Goal: Information Seeking & Learning: Find contact information

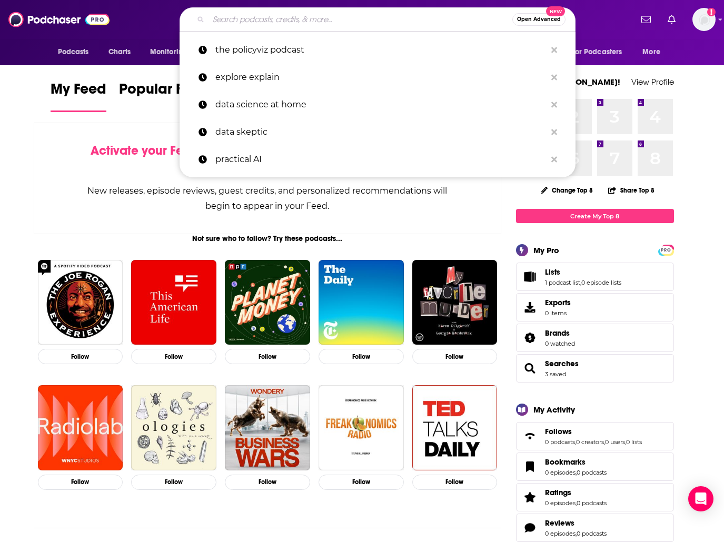
click at [362, 21] on input "Search podcasts, credits, & more..." at bounding box center [361, 19] width 304 height 17
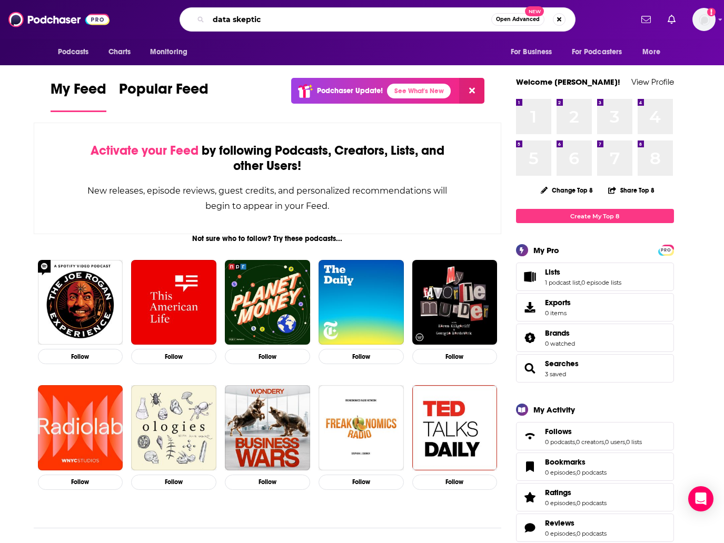
type input "data skeptic"
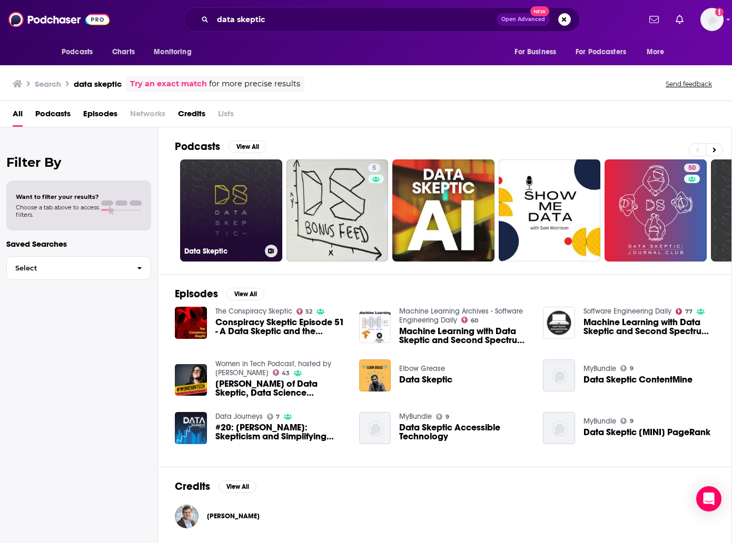
click at [232, 214] on link "Data Skeptic" at bounding box center [231, 211] width 102 height 102
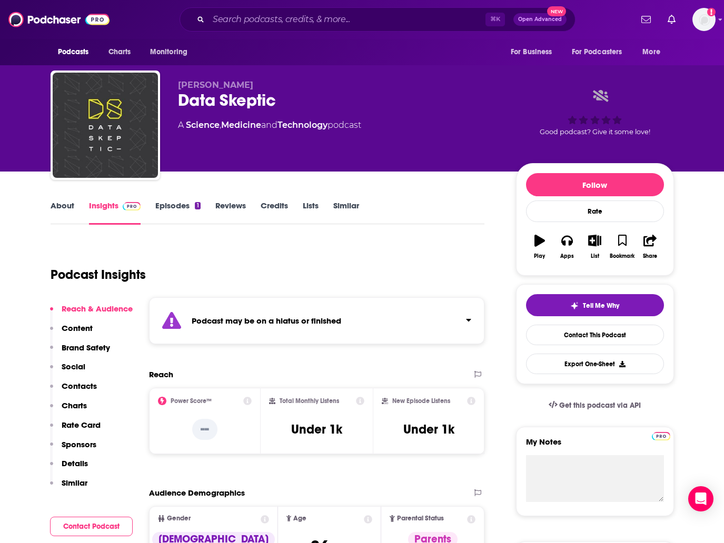
click at [179, 209] on link "Episodes 1" at bounding box center [177, 213] width 45 height 24
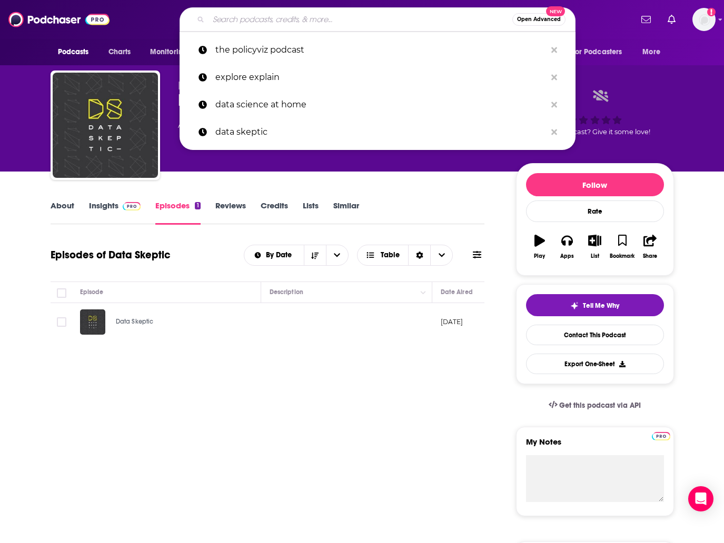
click at [352, 19] on input "Search podcasts, credits, & more..." at bounding box center [361, 19] width 304 height 17
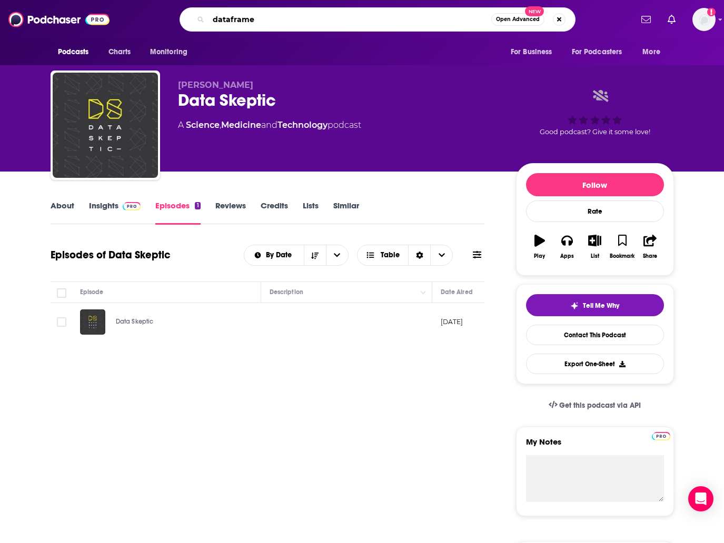
type input "dataframed"
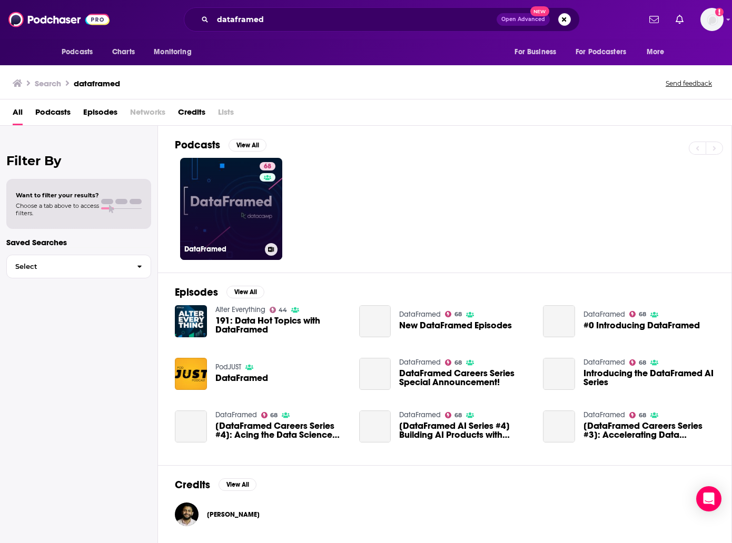
click at [230, 216] on link "68 DataFramed" at bounding box center [231, 209] width 102 height 102
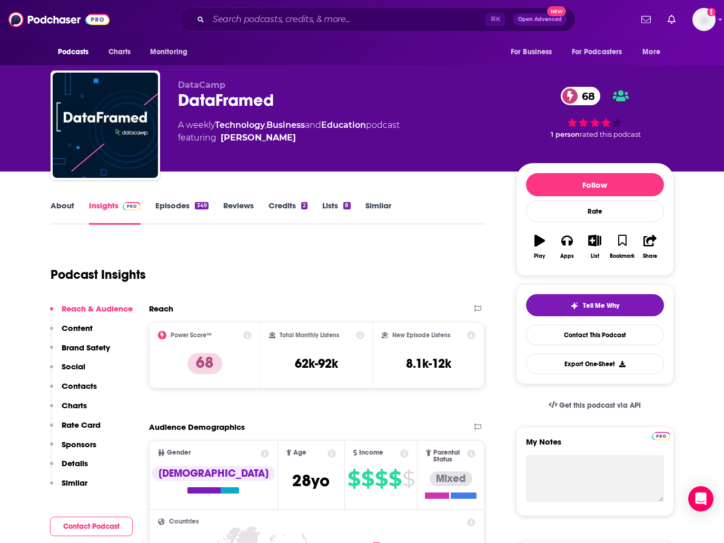
click at [173, 203] on link "Episodes 349" at bounding box center [181, 213] width 53 height 24
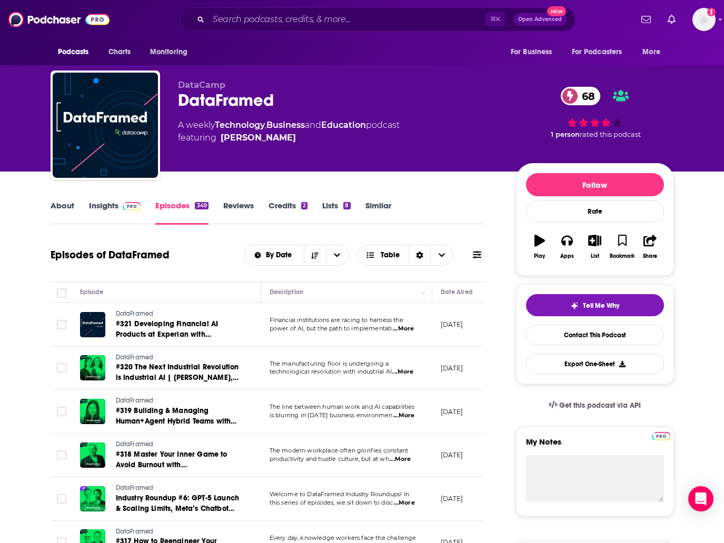
click at [63, 206] on link "About" at bounding box center [63, 213] width 24 height 24
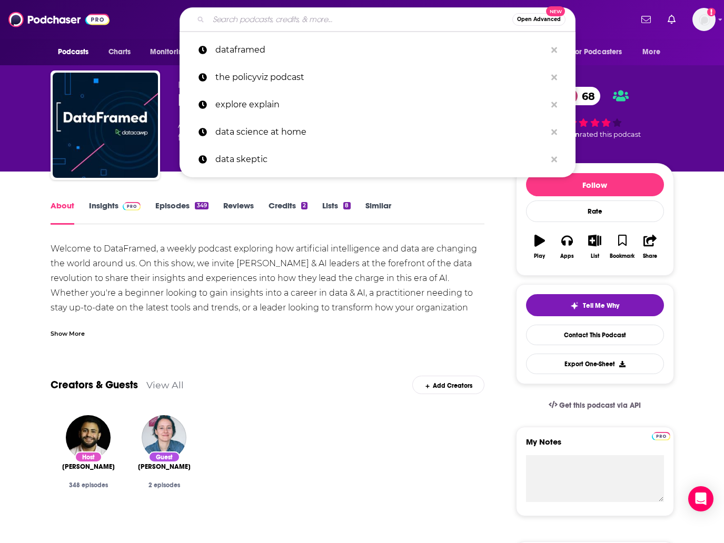
click at [313, 16] on input "Search podcasts, credits, & more..." at bounding box center [361, 19] width 304 height 17
paste input "data as the foundation to successful AI"
type input "data as the foundation to successful AI"
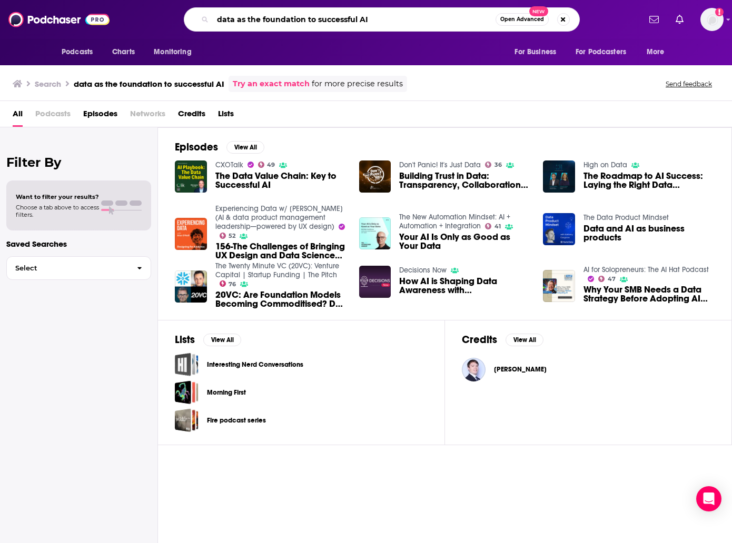
click at [267, 19] on input "data as the foundation to successful AI" at bounding box center [354, 19] width 283 height 17
type input "dataframed"
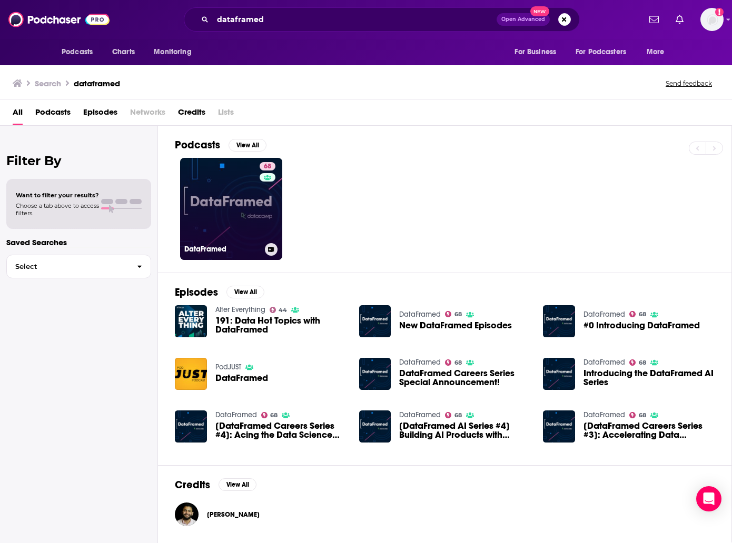
click at [235, 243] on div "DataFramed" at bounding box center [231, 249] width 94 height 13
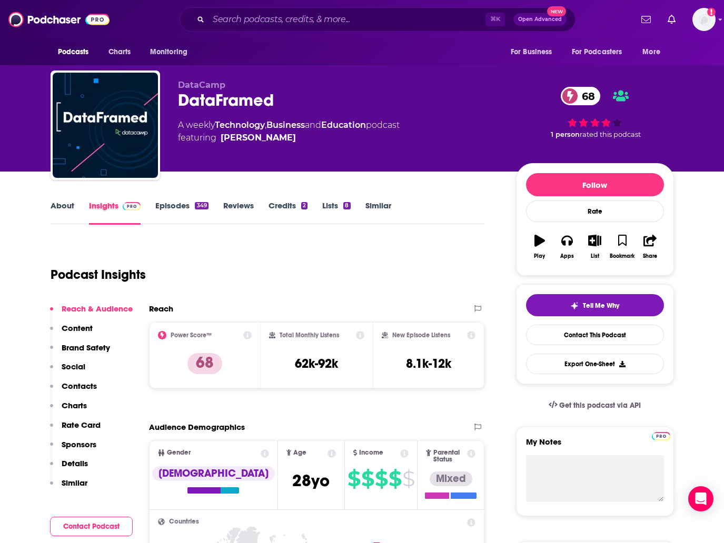
click at [148, 207] on div "Insights" at bounding box center [122, 213] width 67 height 24
click at [181, 206] on link "Episodes 349" at bounding box center [181, 213] width 53 height 24
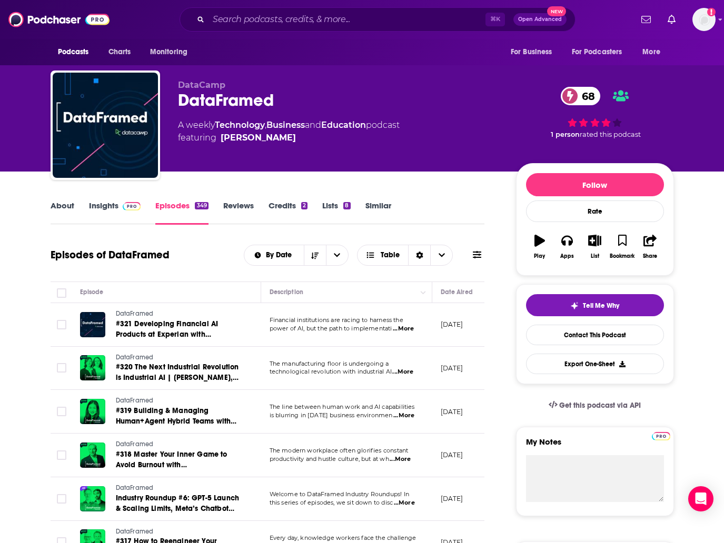
click at [98, 204] on link "Insights" at bounding box center [115, 213] width 52 height 24
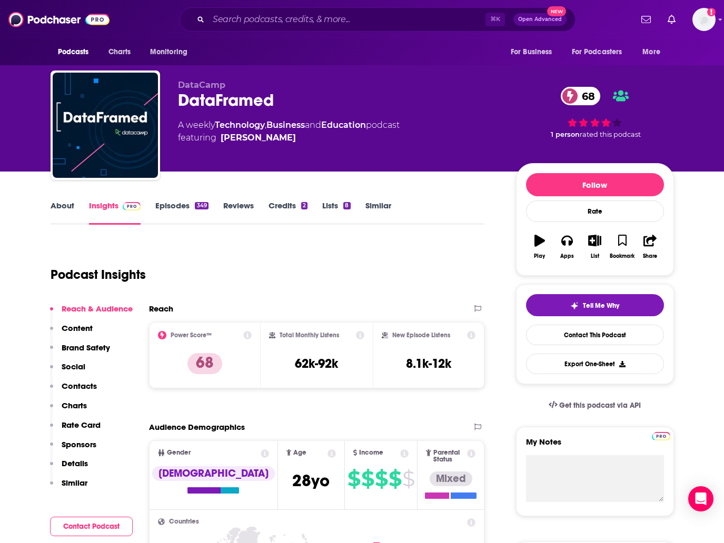
click at [68, 205] on link "About" at bounding box center [63, 213] width 24 height 24
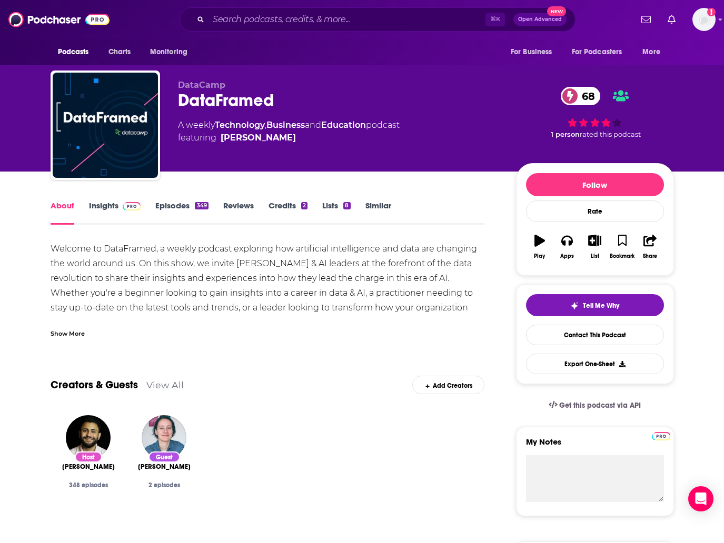
click at [105, 203] on link "Insights" at bounding box center [115, 213] width 52 height 24
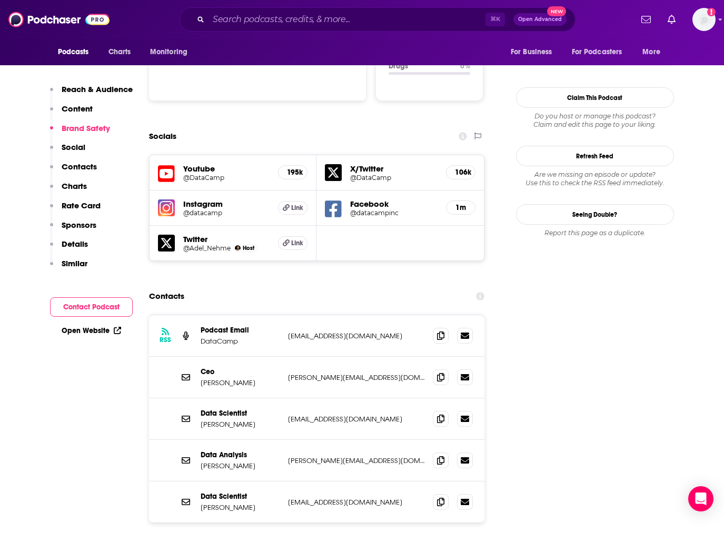
scroll to position [1122, 0]
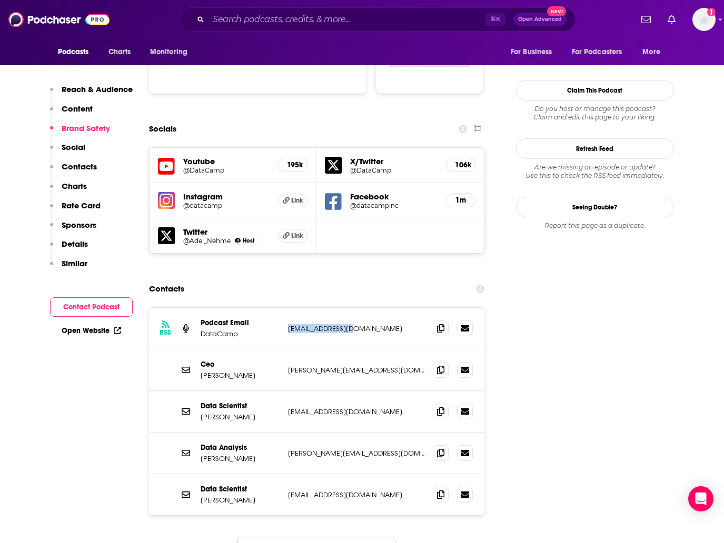
drag, startPoint x: 371, startPoint y: 287, endPoint x: 289, endPoint y: 289, distance: 82.7
click at [289, 324] on p "[EMAIL_ADDRESS][DOMAIN_NAME]" at bounding box center [356, 328] width 137 height 9
copy p "[EMAIL_ADDRESS][DOMAIN_NAME]"
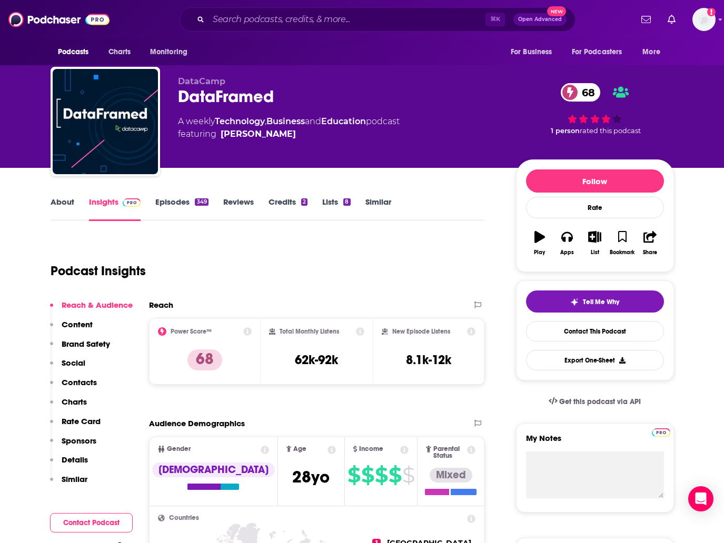
scroll to position [0, 0]
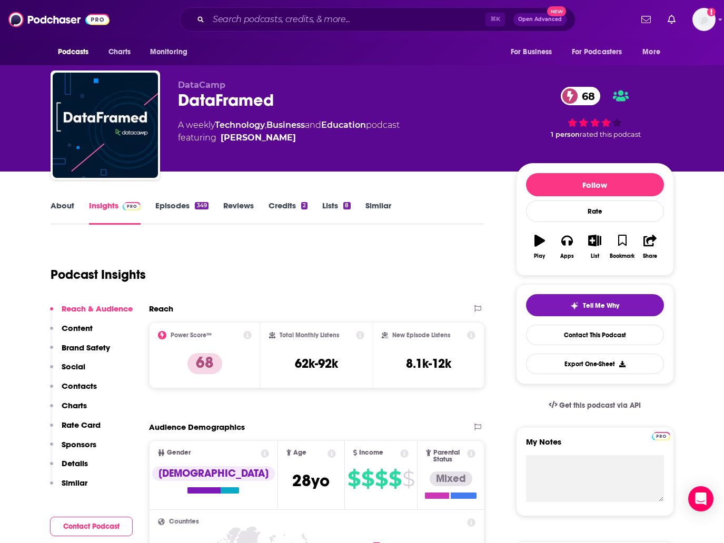
click at [65, 206] on link "About" at bounding box center [63, 213] width 24 height 24
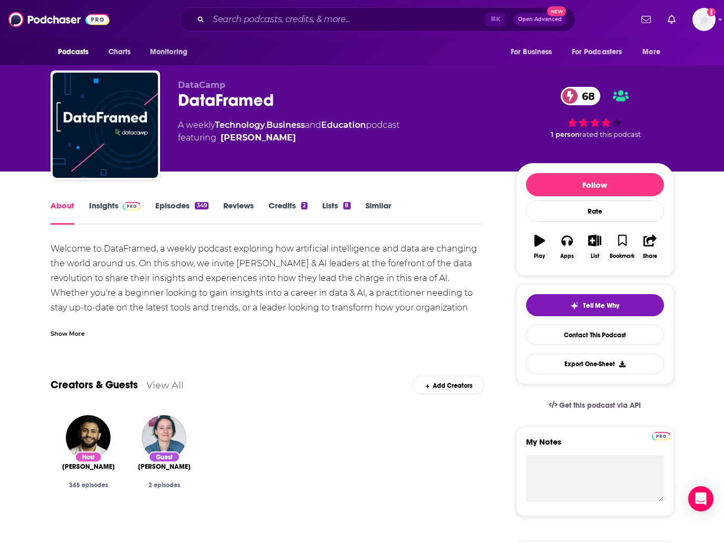
click at [216, 281] on div "Welcome to DataFramed, a weekly podcast exploring how artificial intelligence a…" at bounding box center [268, 308] width 434 height 133
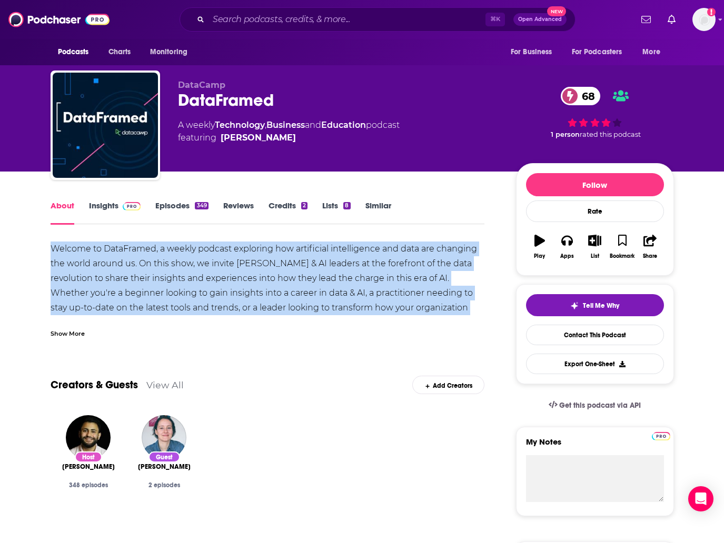
click at [171, 203] on link "Episodes 349" at bounding box center [181, 213] width 53 height 24
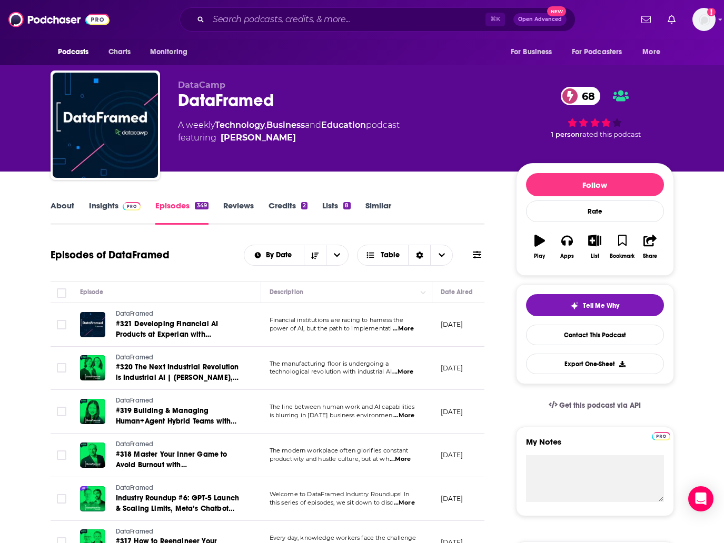
click at [121, 212] on link "Insights" at bounding box center [115, 213] width 52 height 24
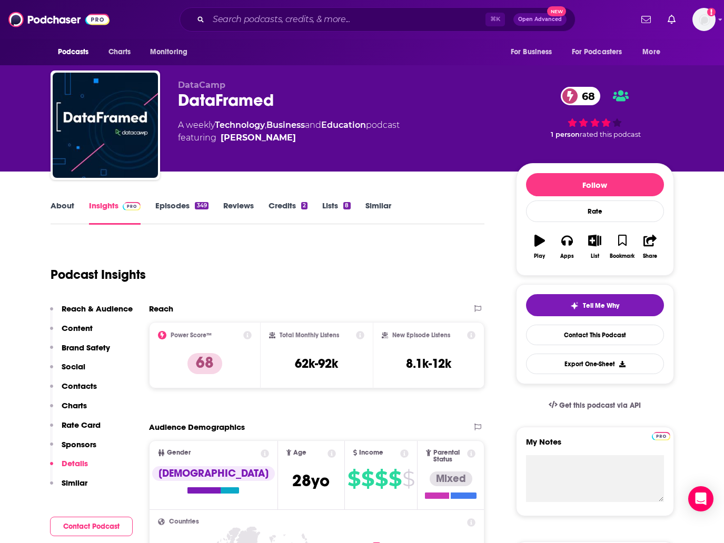
click at [58, 206] on link "About" at bounding box center [63, 213] width 24 height 24
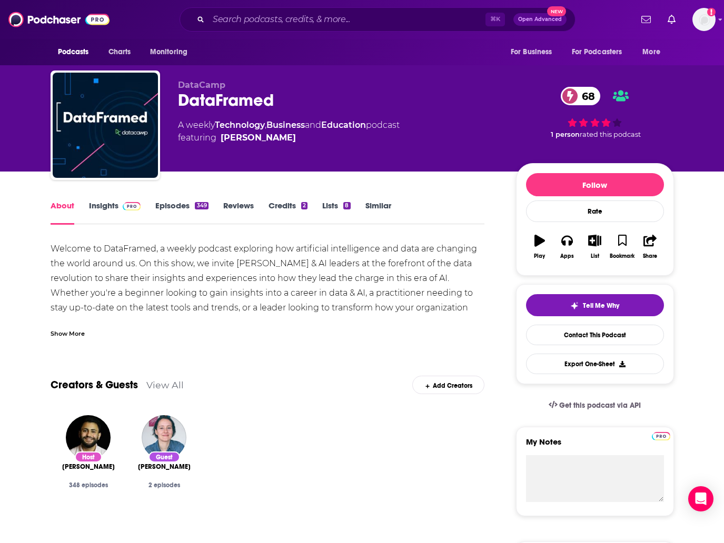
click at [169, 201] on link "Episodes 349" at bounding box center [181, 213] width 53 height 24
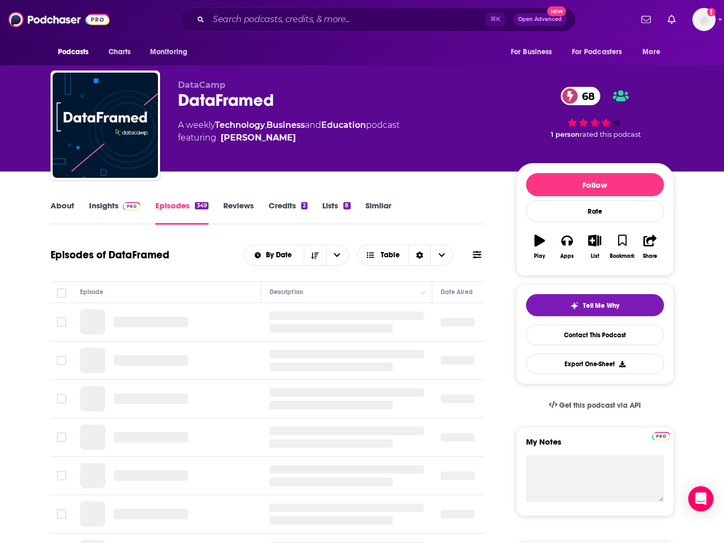
click at [115, 209] on link "Insights" at bounding box center [115, 213] width 52 height 24
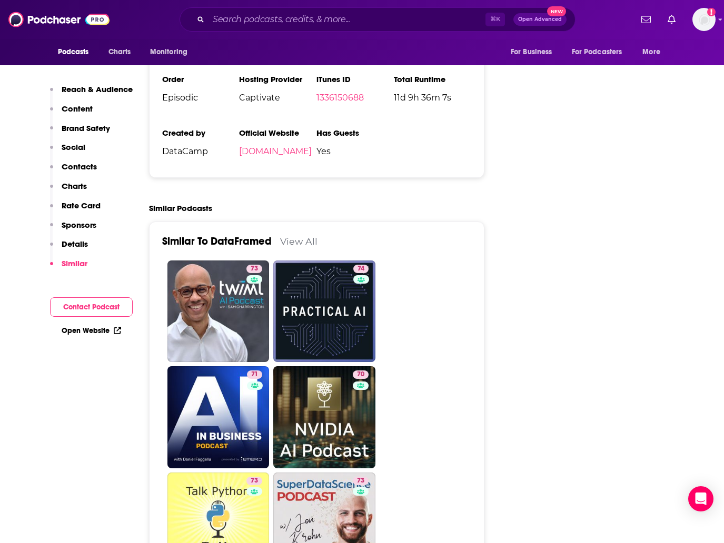
scroll to position [2093, 0]
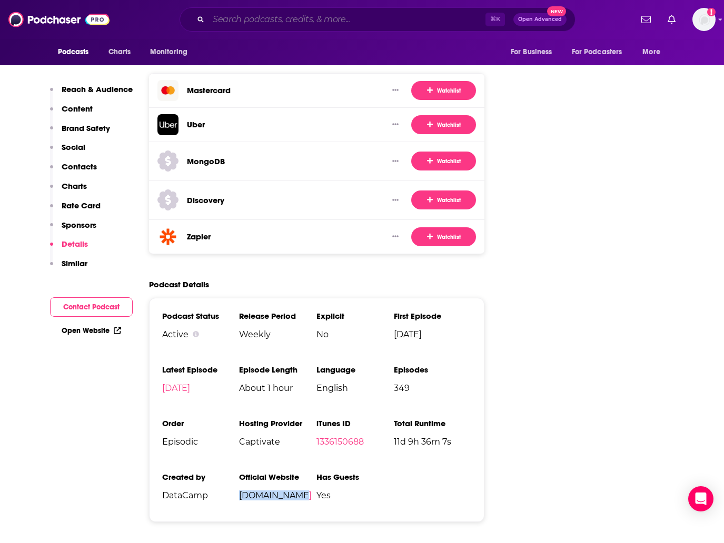
click at [293, 15] on input "Search podcasts, credits, & more..." at bounding box center [347, 19] width 277 height 17
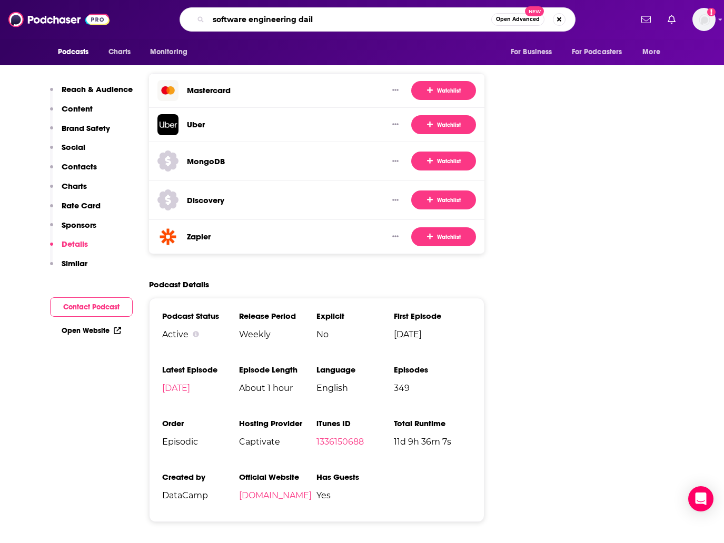
type input "software engineering daily"
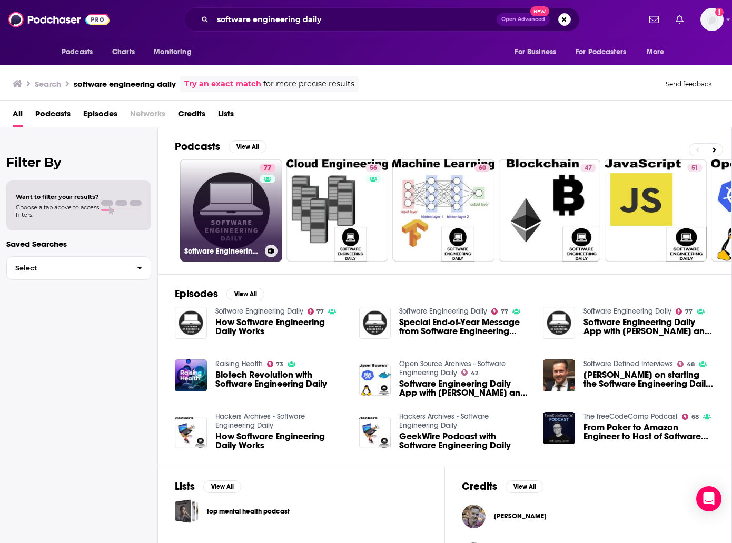
click at [239, 200] on link "77 Software Engineering Daily" at bounding box center [231, 211] width 102 height 102
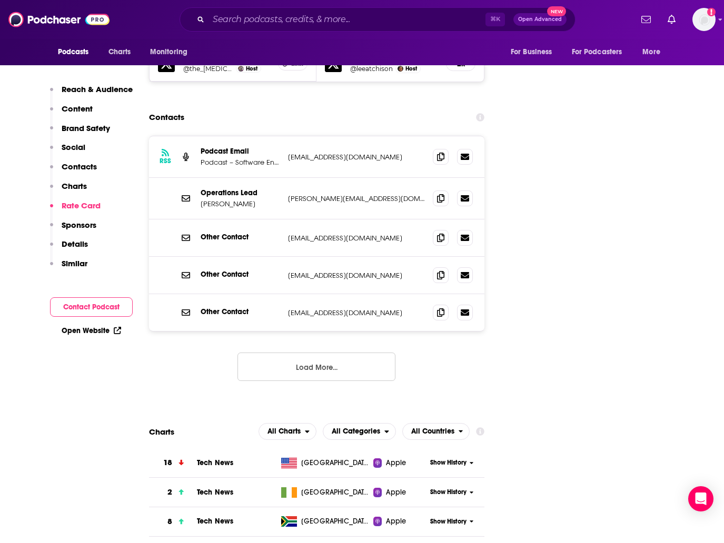
scroll to position [1297, 0]
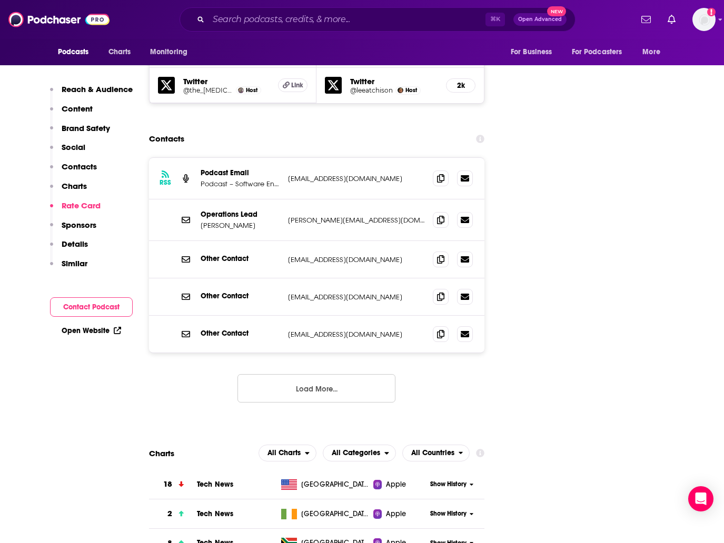
click at [285, 241] on div "Other Contact [EMAIL_ADDRESS][DOMAIN_NAME] [EMAIL_ADDRESS][DOMAIN_NAME]" at bounding box center [317, 259] width 336 height 37
click at [437, 255] on icon at bounding box center [440, 259] width 7 height 8
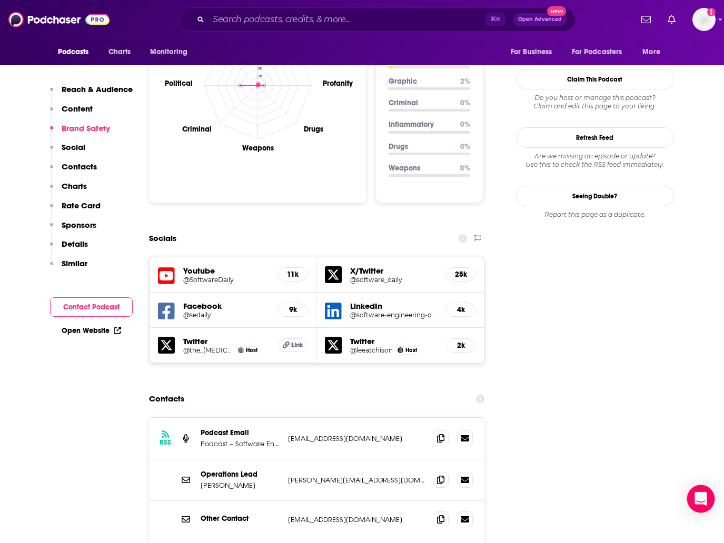
scroll to position [1219, 0]
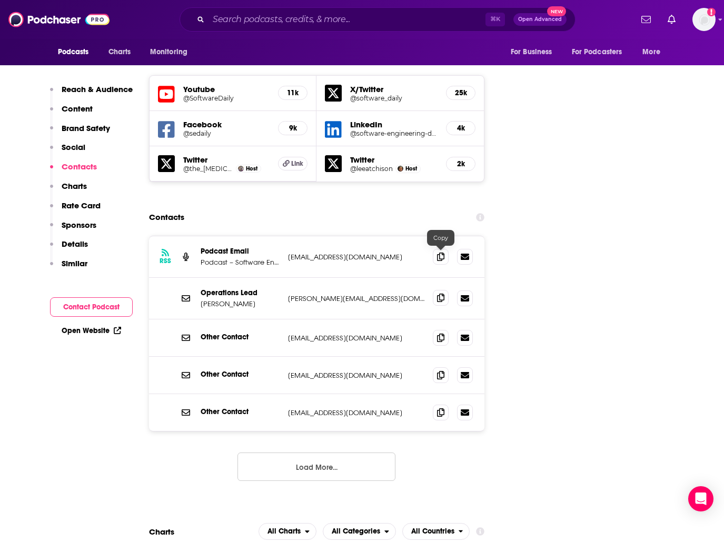
click at [441, 294] on icon at bounding box center [440, 298] width 7 height 8
click at [443, 252] on icon at bounding box center [440, 256] width 7 height 8
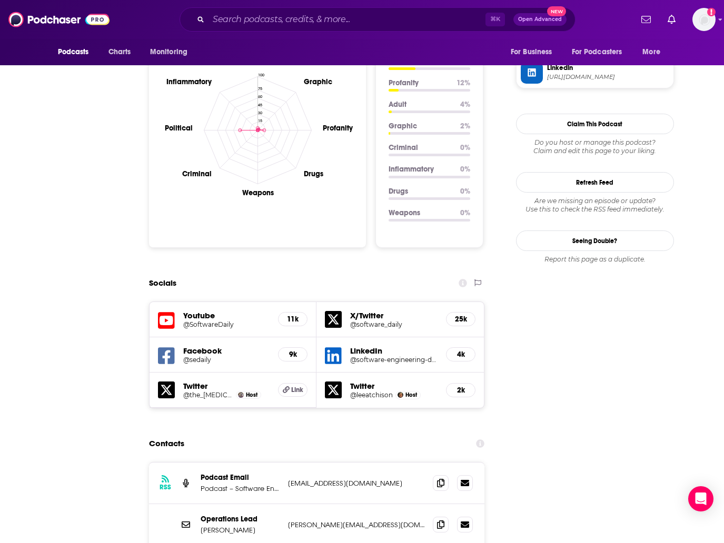
scroll to position [0, 0]
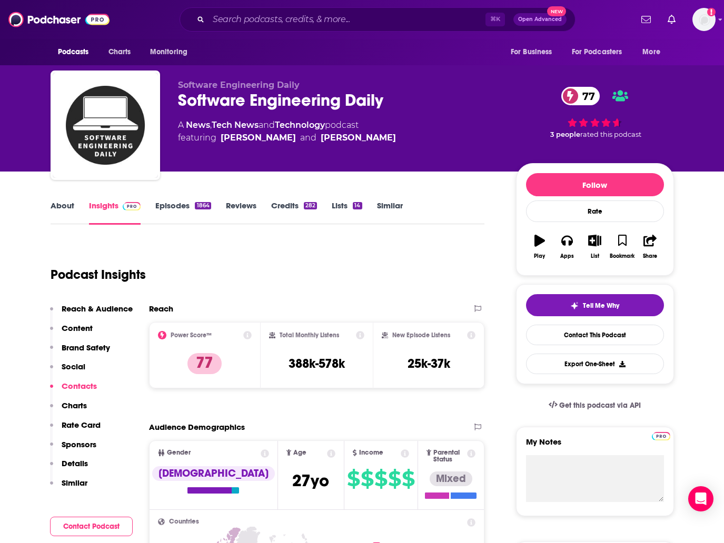
click at [51, 204] on link "About" at bounding box center [63, 213] width 24 height 24
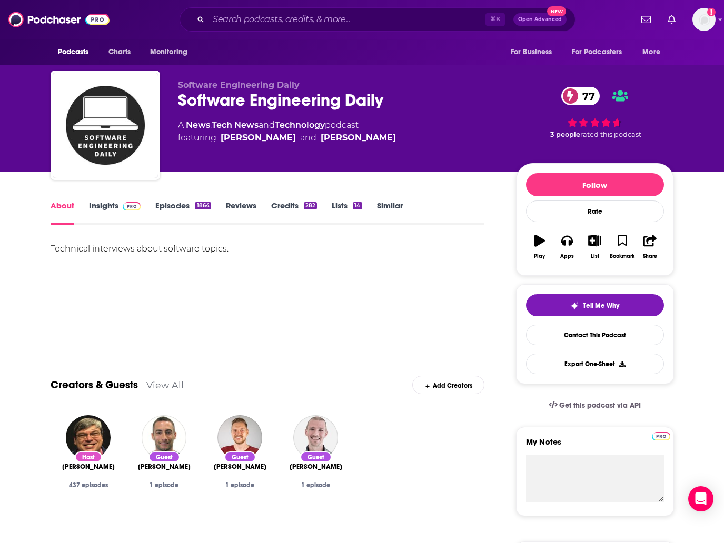
click at [173, 245] on div "Technical interviews about software topics." at bounding box center [268, 249] width 434 height 15
copy div "Technical interviews about software topics."
click at [182, 204] on link "Episodes 1864" at bounding box center [182, 213] width 55 height 24
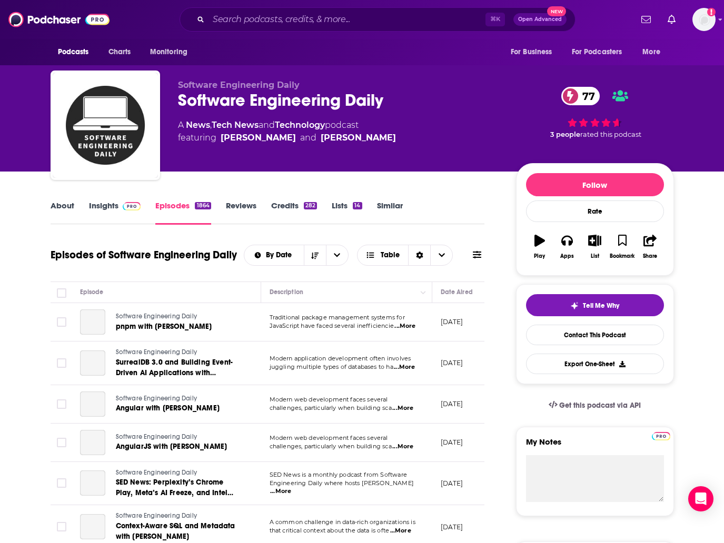
click at [106, 208] on link "Insights" at bounding box center [115, 213] width 52 height 24
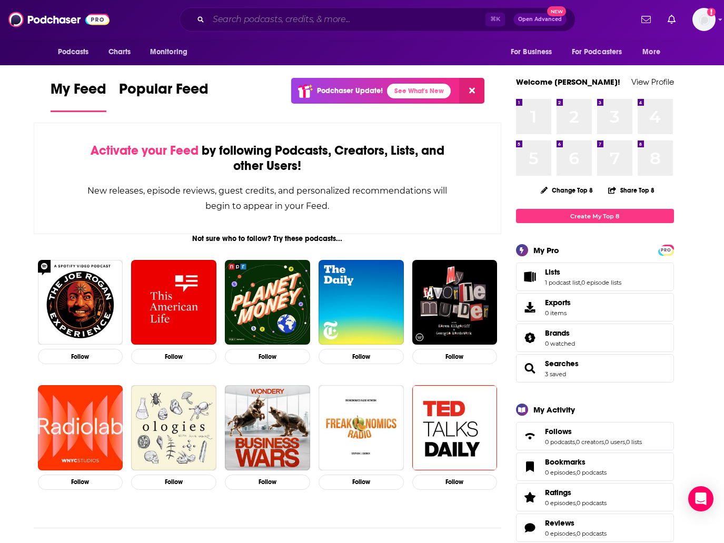
click at [282, 18] on input "Search podcasts, credits, & more..." at bounding box center [347, 19] width 277 height 17
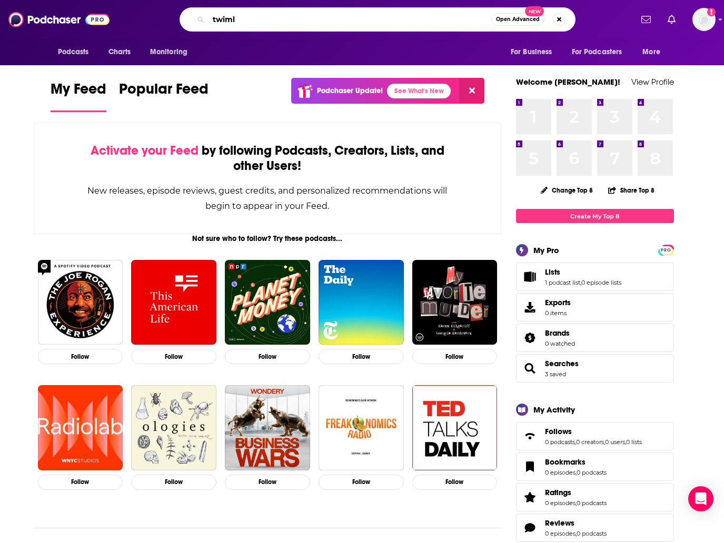
type input "twiml"
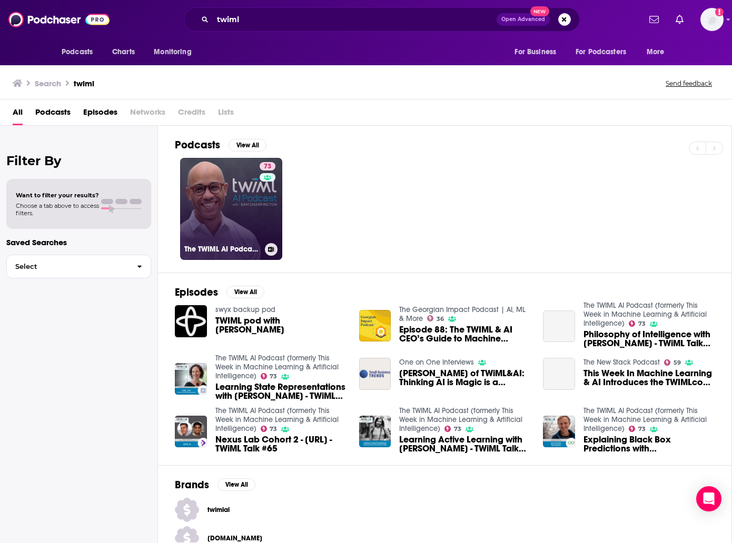
click at [226, 201] on link "73 The TWIML AI Podcast (formerly This Week in Machine Learning & Artificial In…" at bounding box center [231, 209] width 102 height 102
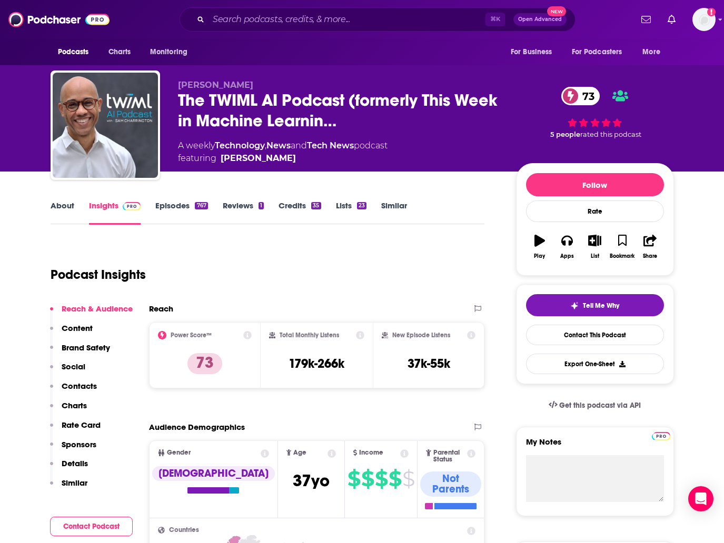
click at [54, 211] on link "About" at bounding box center [63, 213] width 24 height 24
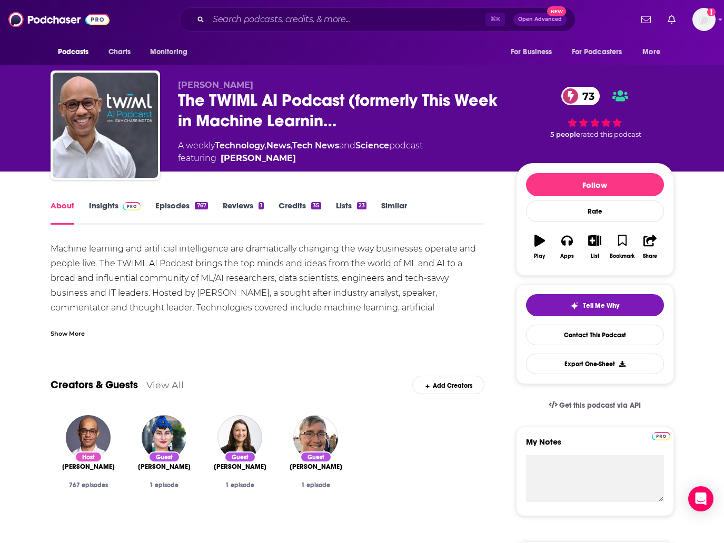
drag, startPoint x: 120, startPoint y: 468, endPoint x: 61, endPoint y: 468, distance: 59.5
click at [61, 468] on div "Host Sam Charrington 767 episodes" at bounding box center [89, 463] width 76 height 112
click at [181, 210] on link "Episodes 767" at bounding box center [181, 213] width 52 height 24
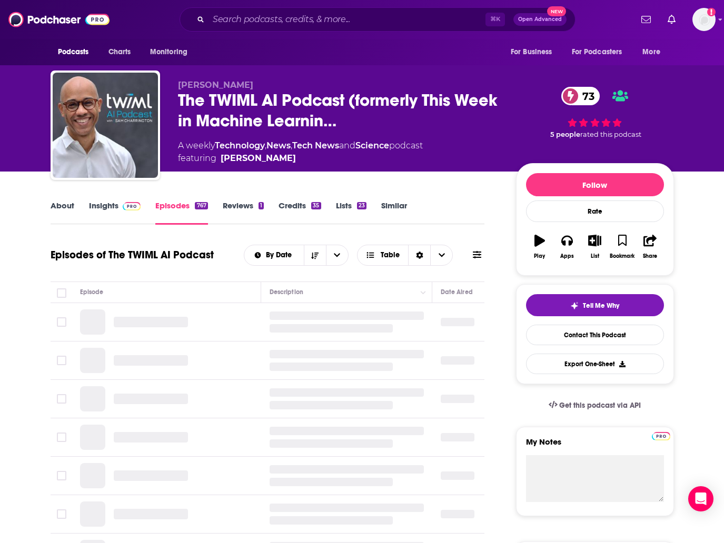
click at [109, 208] on link "Insights" at bounding box center [115, 213] width 52 height 24
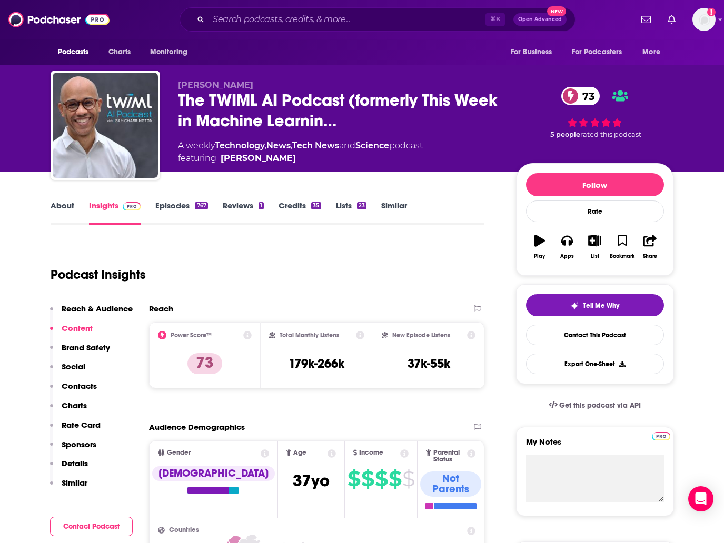
click at [56, 204] on link "About" at bounding box center [63, 213] width 24 height 24
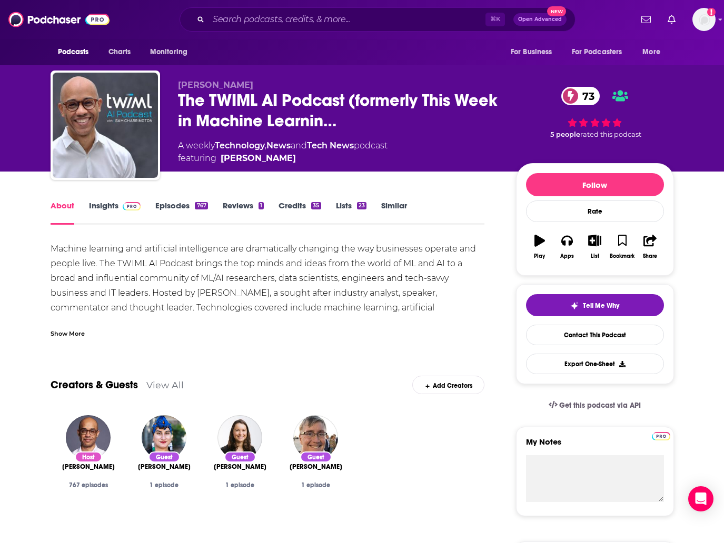
click at [207, 267] on div "Machine learning and artificial intelligence are dramatically changing the way …" at bounding box center [268, 293] width 434 height 103
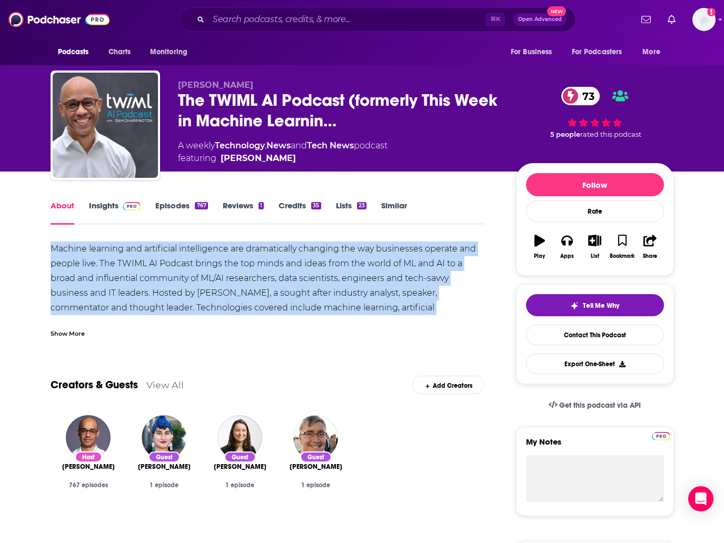
copy div "Machine learning and artificial intelligence are dramatically changing the way …"
